Goal: Information Seeking & Learning: Learn about a topic

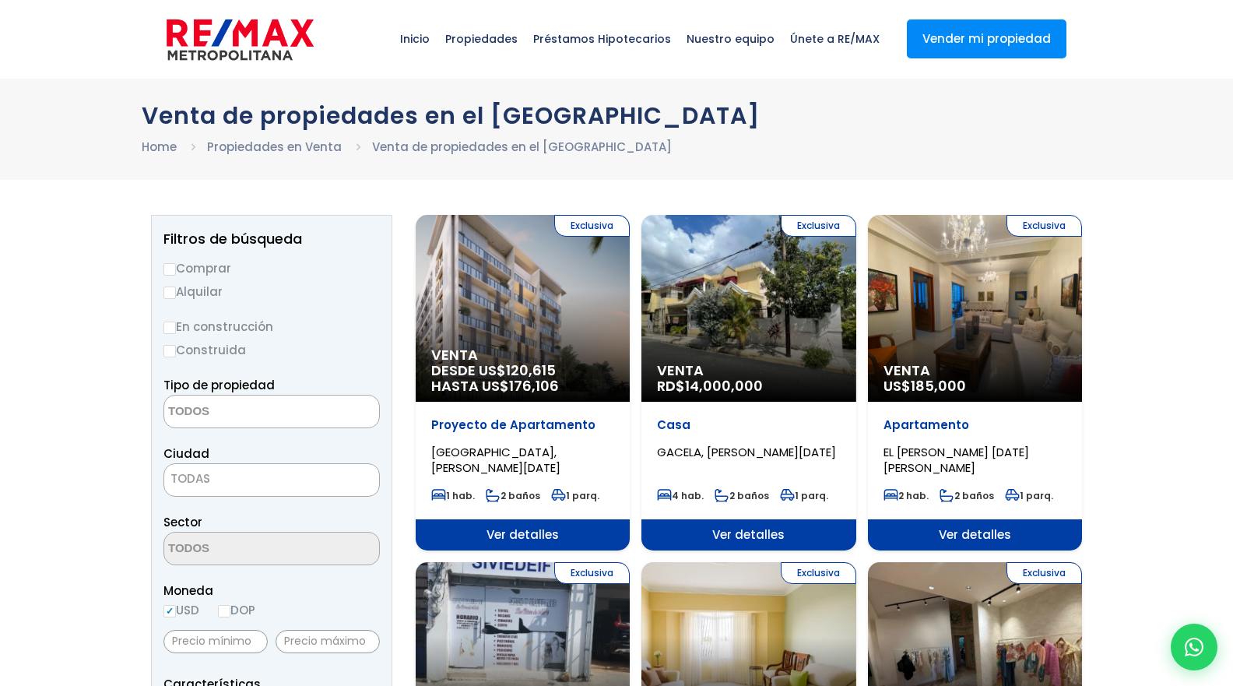
select select
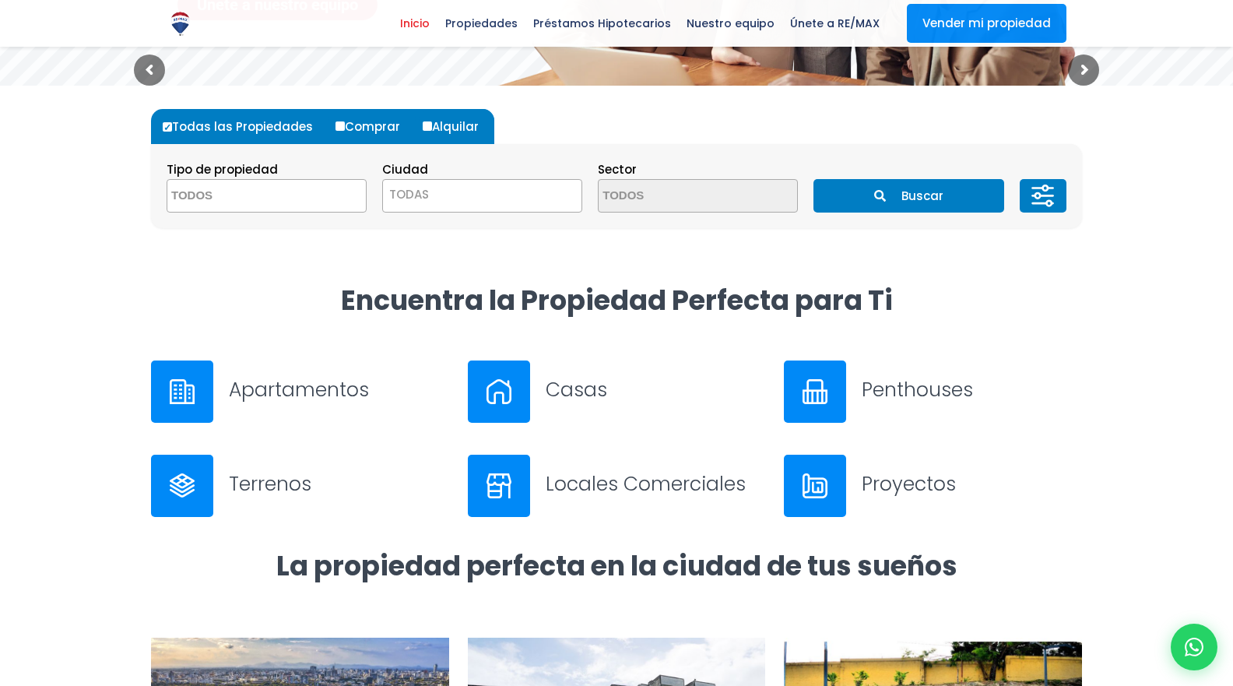
scroll to position [387, 0]
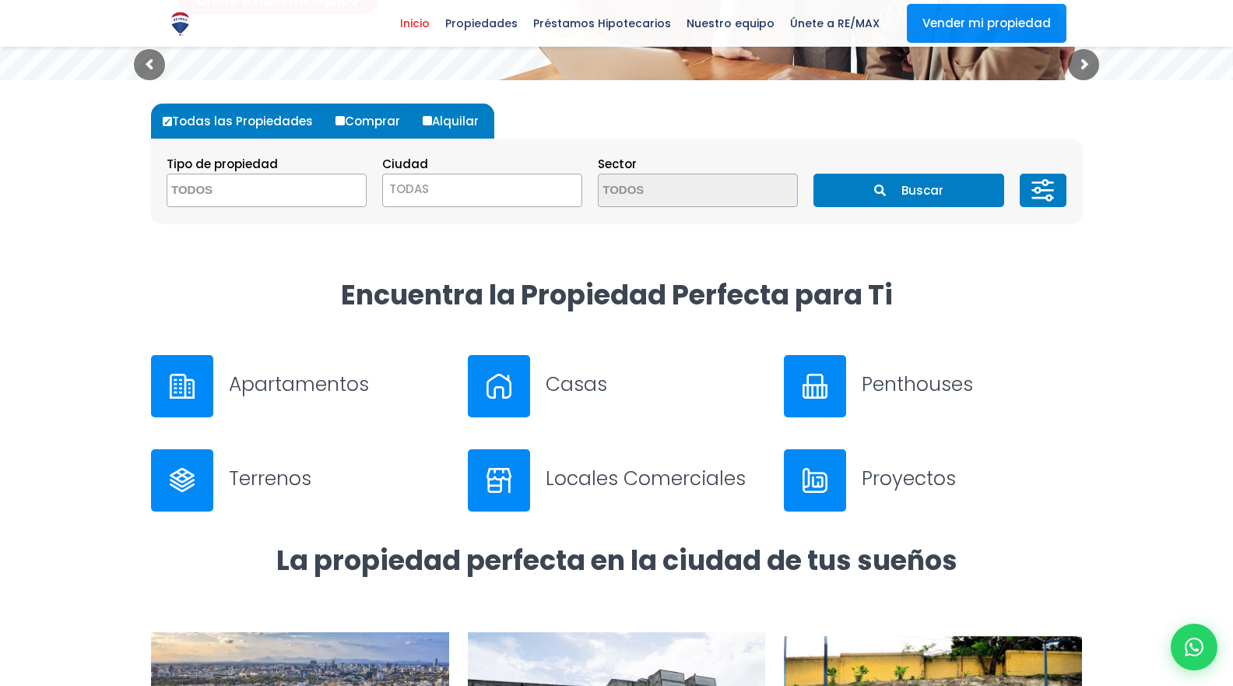
click at [308, 183] on span at bounding box center [267, 190] width 200 height 33
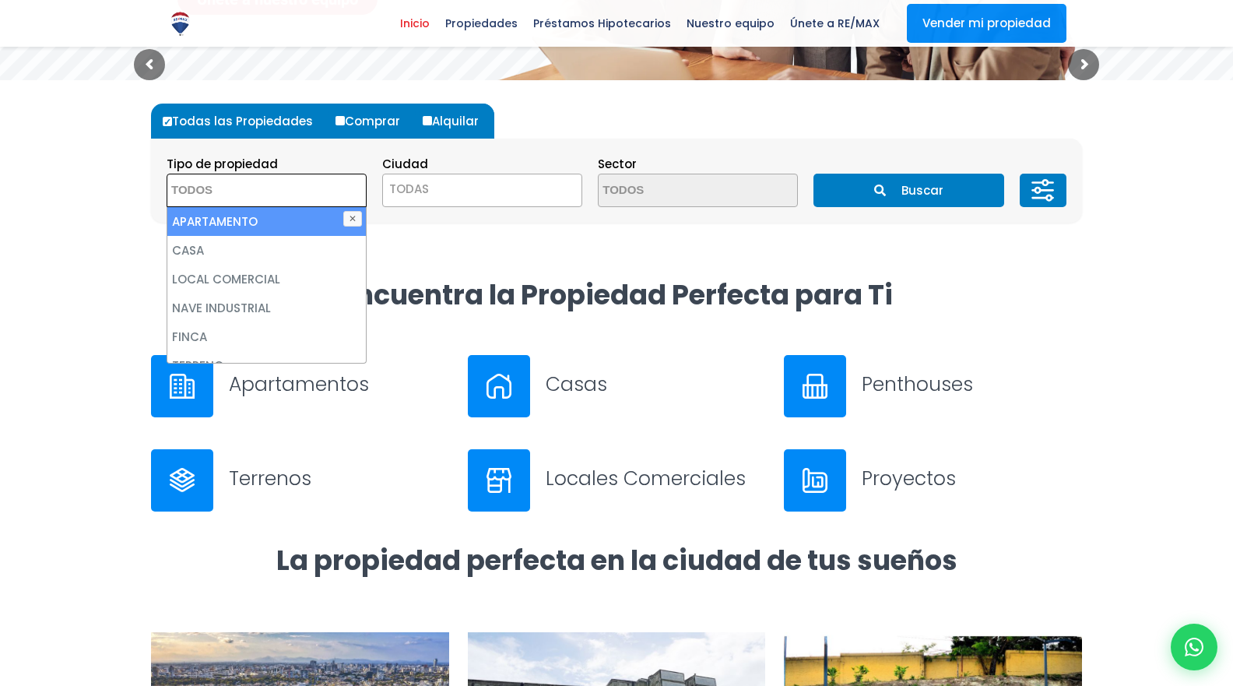
click at [260, 226] on li "APARTAMENTO" at bounding box center [266, 221] width 198 height 29
select select "apartment"
click at [441, 191] on span "TODAS" at bounding box center [482, 189] width 198 height 22
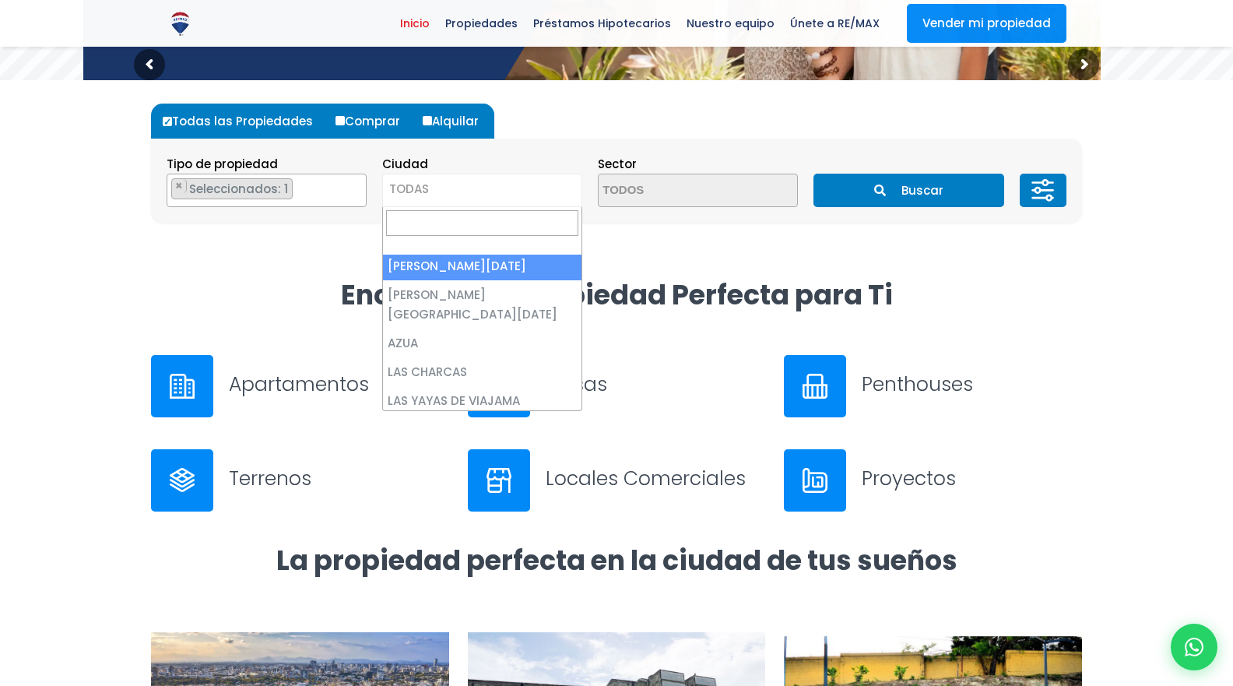
scroll to position [0, 0]
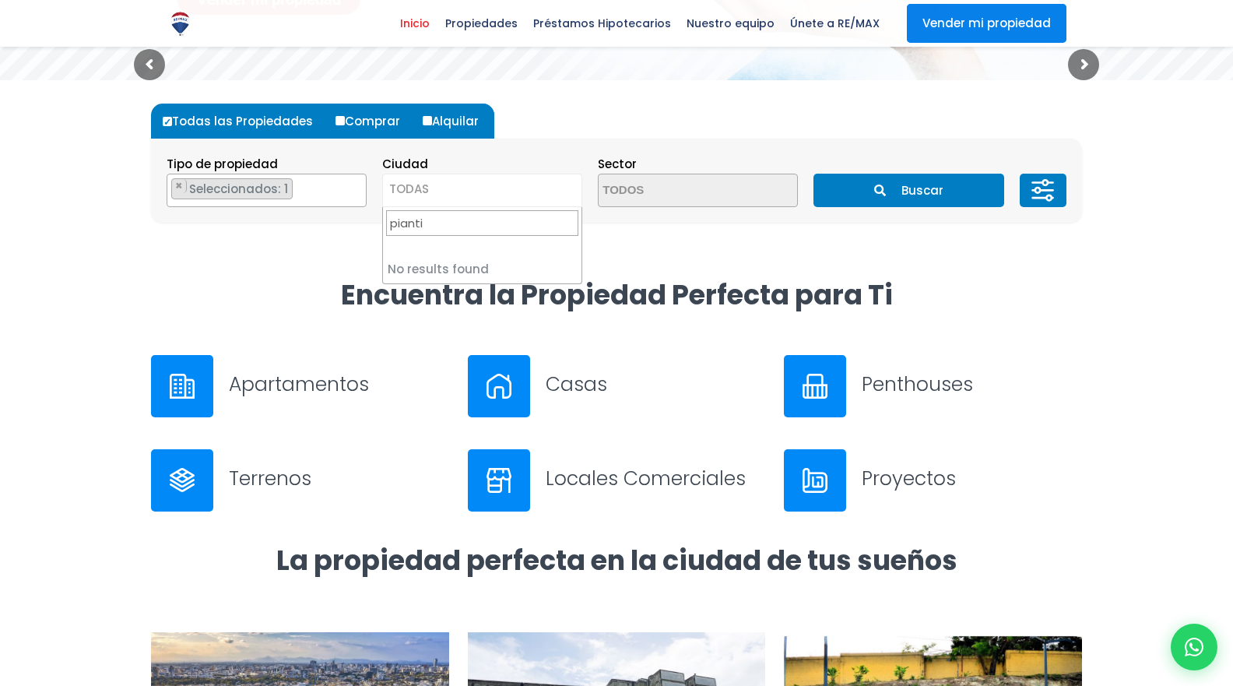
type input "pianti"
